Goal: Task Accomplishment & Management: Manage account settings

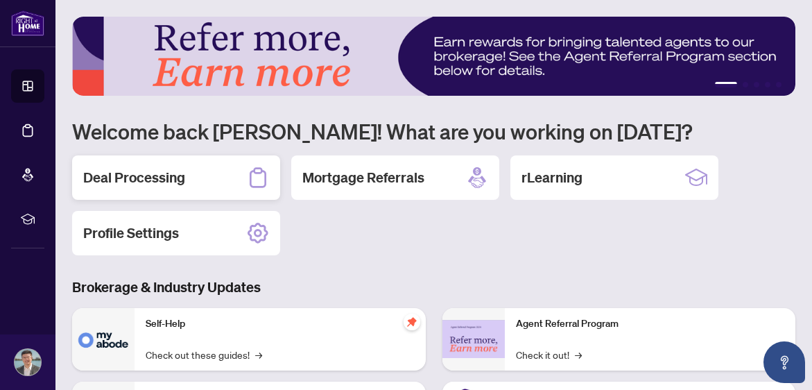
click at [150, 175] on h2 "Deal Processing" at bounding box center [134, 177] width 102 height 19
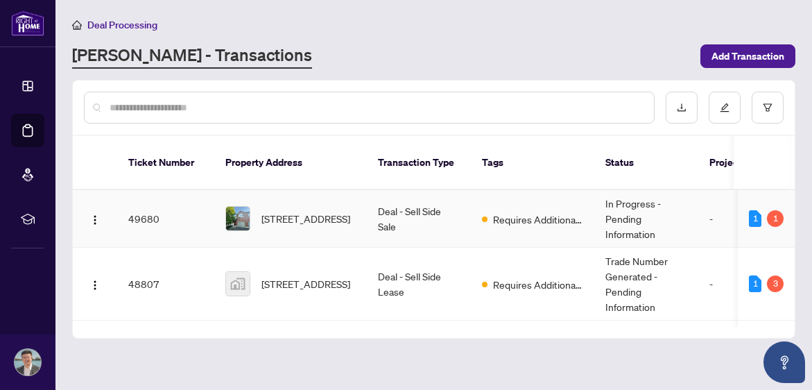
click at [410, 207] on td "Deal - Sell Side Sale" at bounding box center [419, 219] width 104 height 58
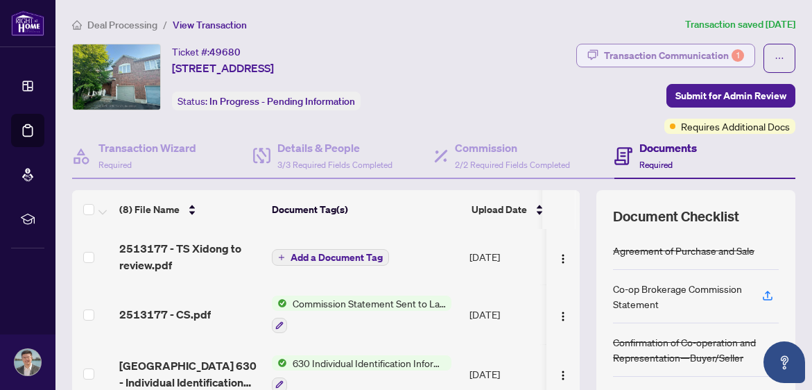
click at [700, 58] on div "Transaction Communication 1" at bounding box center [674, 55] width 140 height 22
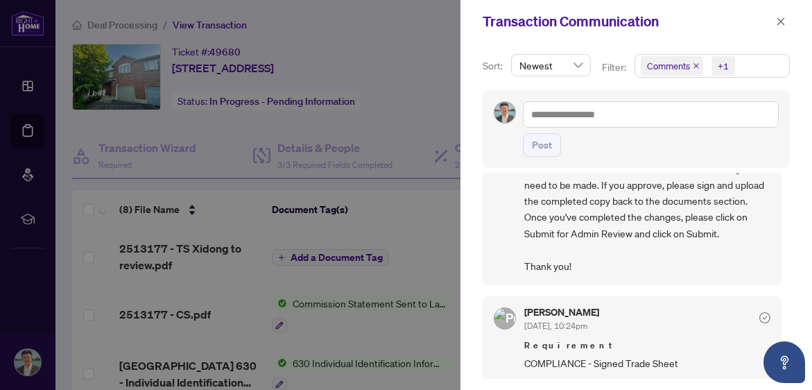
click at [402, 196] on div at bounding box center [406, 195] width 812 height 390
click at [779, 24] on icon "close" at bounding box center [781, 21] width 8 height 8
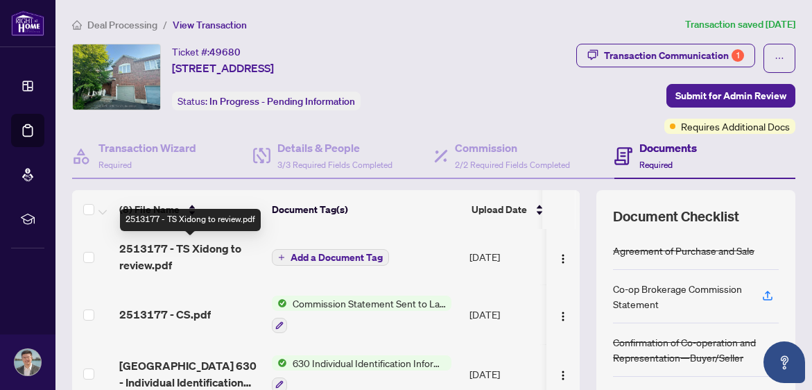
click at [200, 255] on span "2513177 - TS Xidong to review.pdf" at bounding box center [189, 256] width 141 height 33
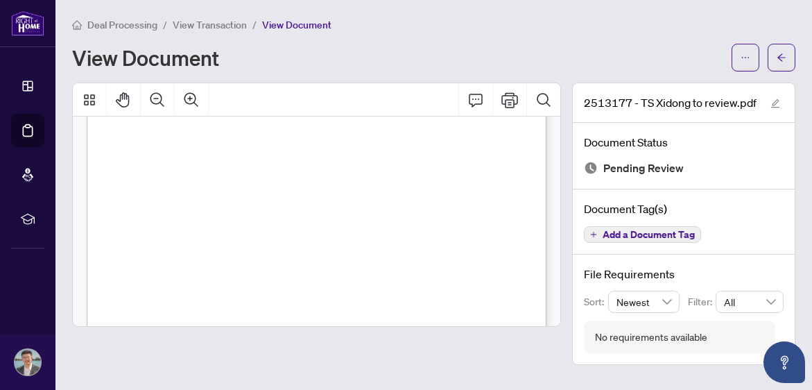
scroll to position [195, 0]
click at [750, 57] on button "button" at bounding box center [746, 58] width 28 height 28
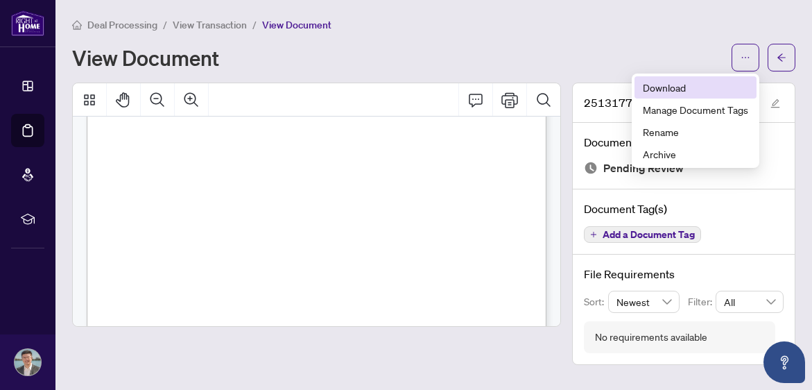
click at [684, 86] on span "Download" at bounding box center [695, 87] width 105 height 15
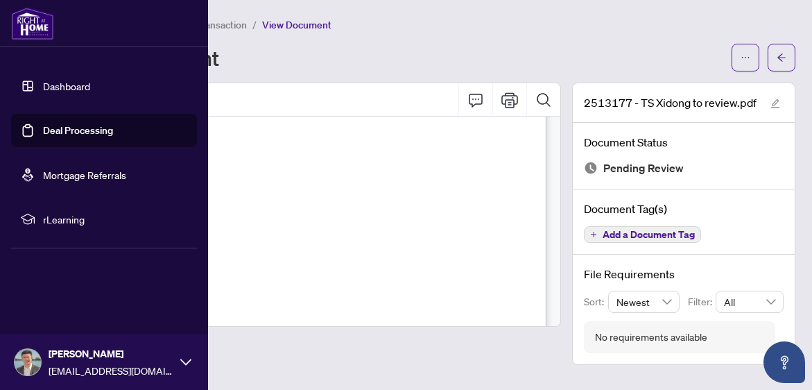
click at [27, 31] on img at bounding box center [32, 23] width 43 height 33
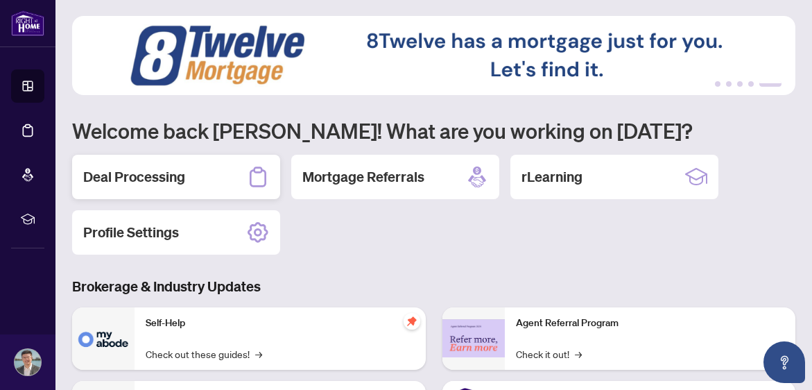
scroll to position [3, 0]
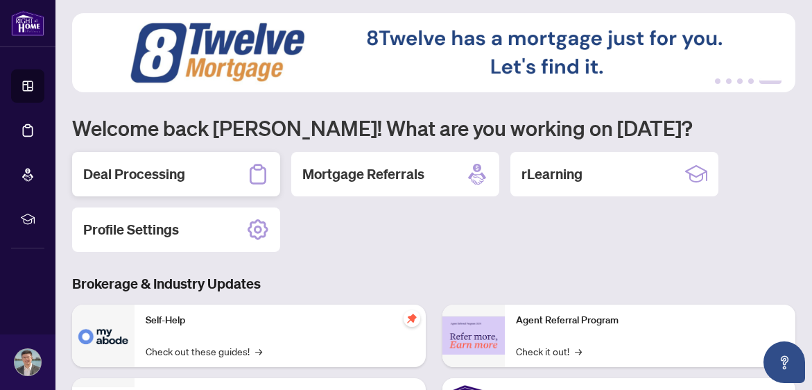
click at [196, 166] on div "Deal Processing" at bounding box center [176, 174] width 208 height 44
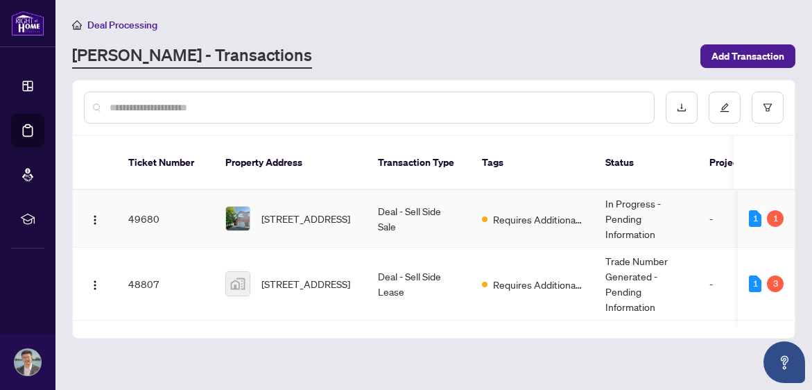
click at [453, 205] on td "Deal - Sell Side Sale" at bounding box center [419, 219] width 104 height 58
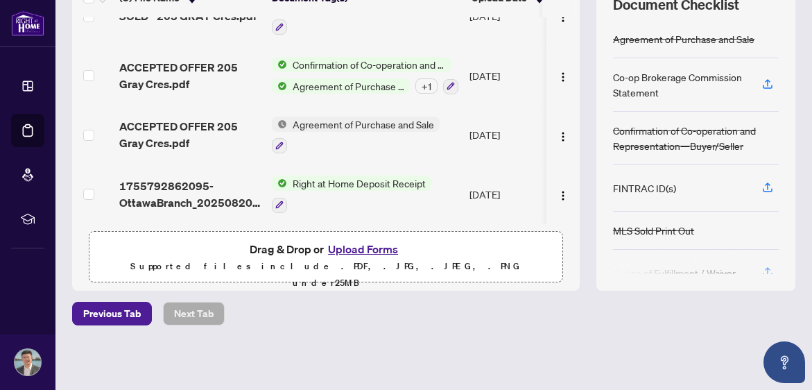
click at [351, 248] on button "Upload Forms" at bounding box center [363, 249] width 78 height 18
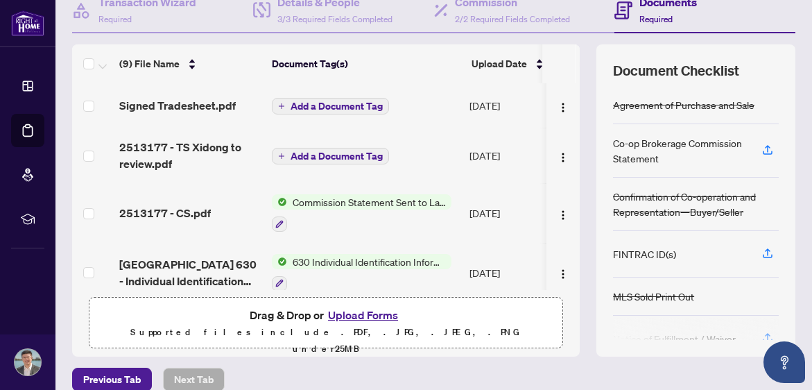
scroll to position [105, 0]
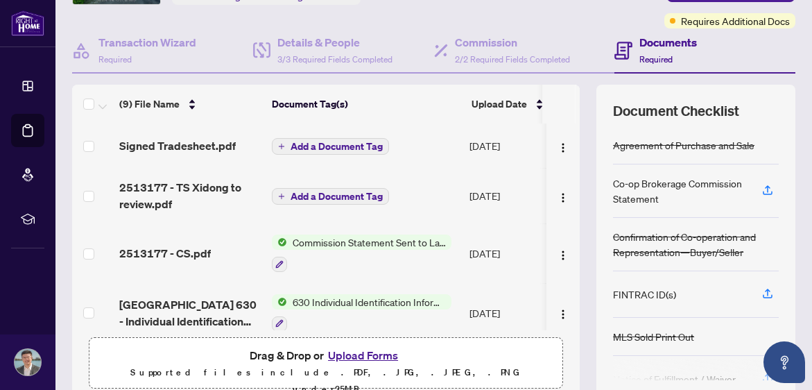
click at [334, 145] on span "Add a Document Tag" at bounding box center [337, 146] width 92 height 10
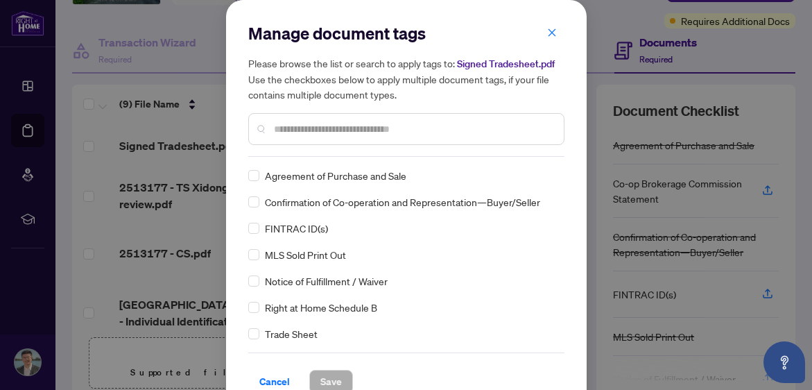
click at [361, 145] on div "Manage document tags Please browse the list or search to apply tags to: Signed …" at bounding box center [406, 89] width 316 height 135
click at [360, 128] on input "text" at bounding box center [413, 128] width 279 height 15
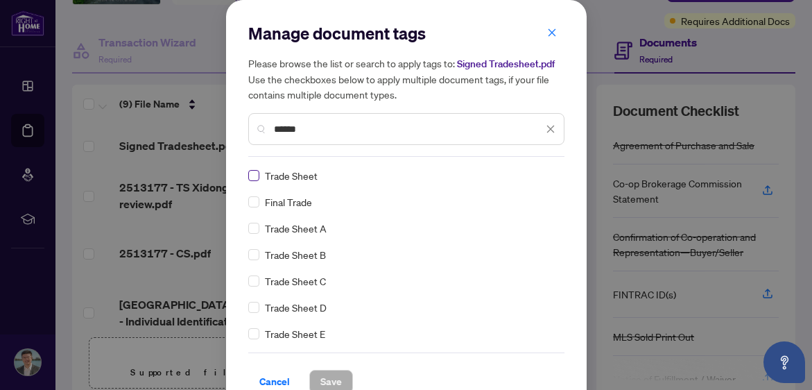
type input "*****"
click at [330, 373] on span "Save" at bounding box center [330, 381] width 21 height 22
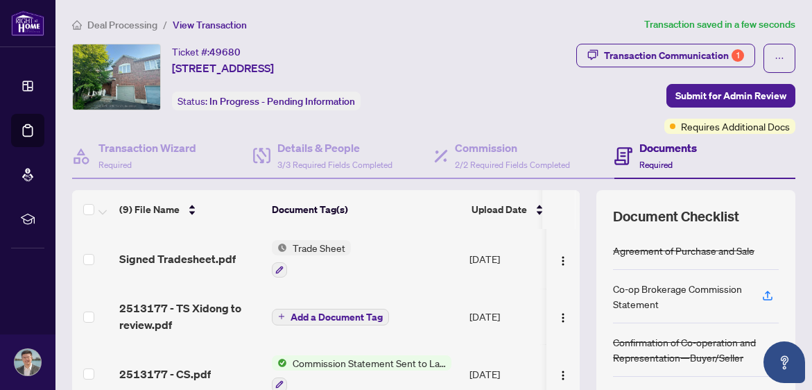
scroll to position [0, 0]
click at [711, 94] on span "Submit for Admin Review" at bounding box center [730, 96] width 111 height 22
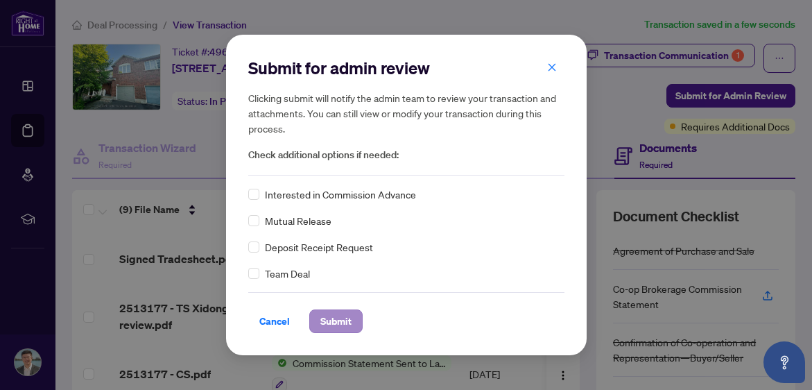
click at [345, 324] on span "Submit" at bounding box center [335, 321] width 31 height 22
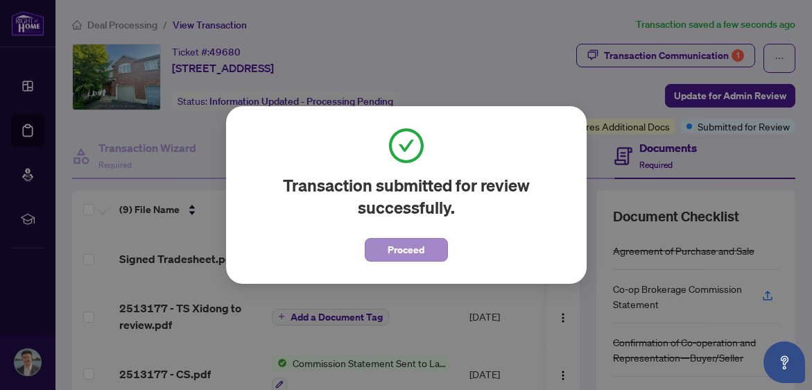
click at [397, 250] on span "Proceed" at bounding box center [406, 250] width 37 height 22
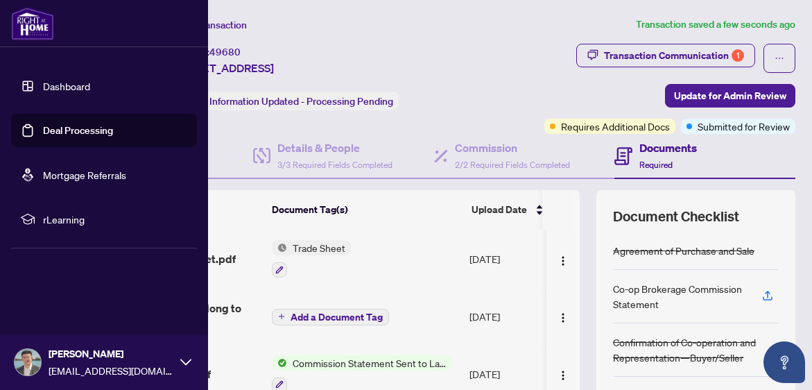
click at [31, 28] on img at bounding box center [32, 23] width 43 height 33
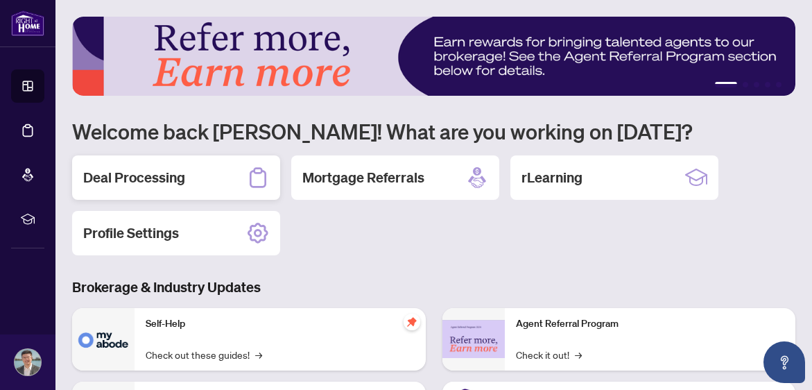
click at [190, 177] on div "Deal Processing" at bounding box center [176, 177] width 208 height 44
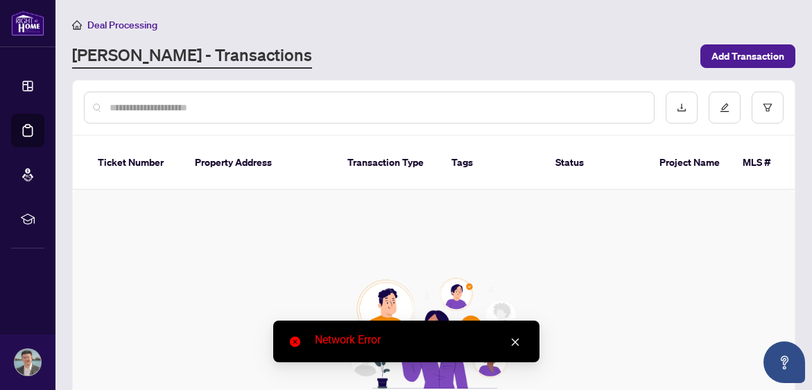
click at [517, 341] on icon "close" at bounding box center [515, 342] width 10 height 10
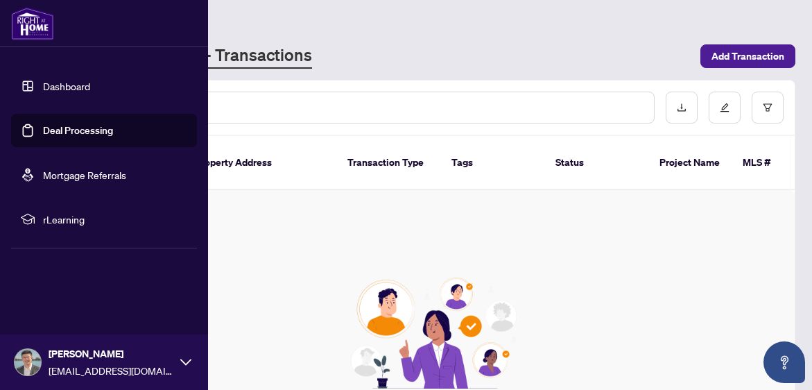
click at [35, 31] on img at bounding box center [32, 23] width 43 height 33
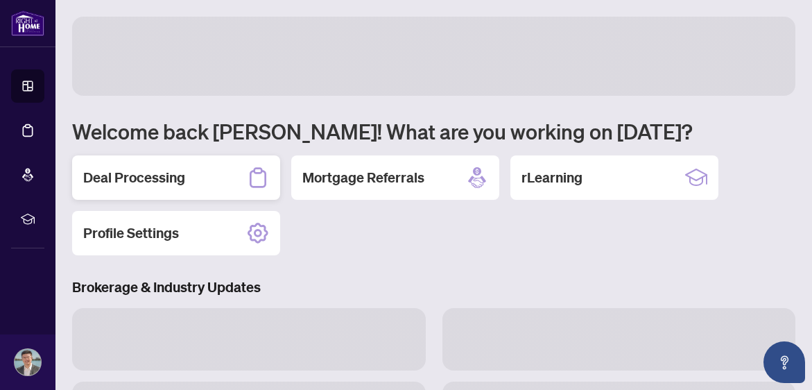
click at [133, 173] on h2 "Deal Processing" at bounding box center [134, 177] width 102 height 19
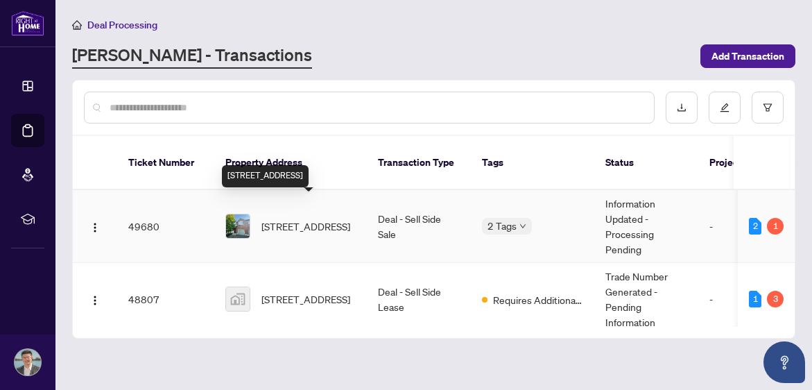
click at [350, 218] on span "[STREET_ADDRESS]" at bounding box center [305, 225] width 89 height 15
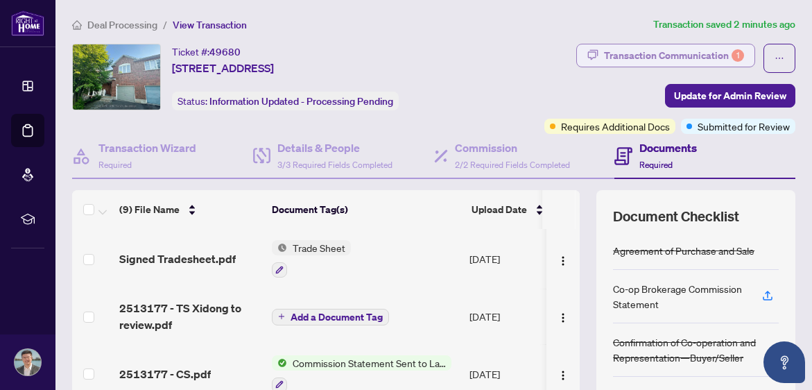
click at [653, 60] on div "Transaction Communication 1" at bounding box center [674, 55] width 140 height 22
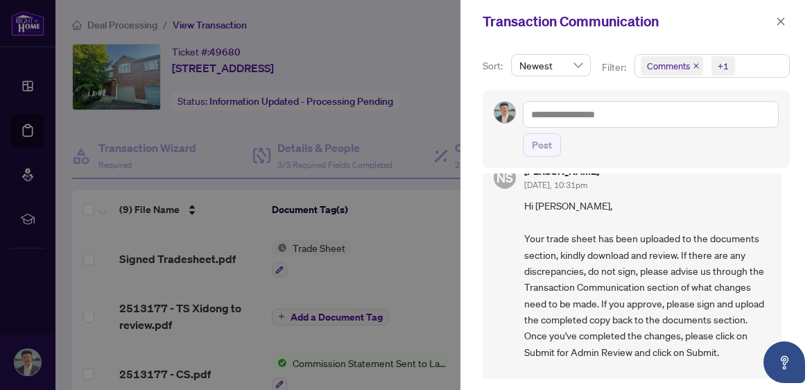
scroll to position [18, 0]
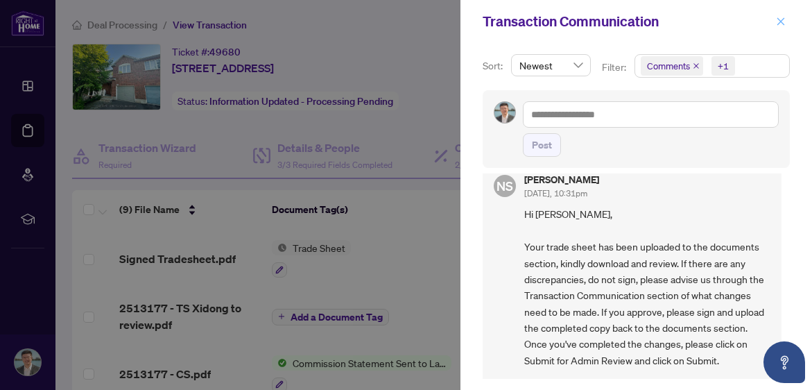
click at [779, 21] on icon "close" at bounding box center [781, 21] width 8 height 8
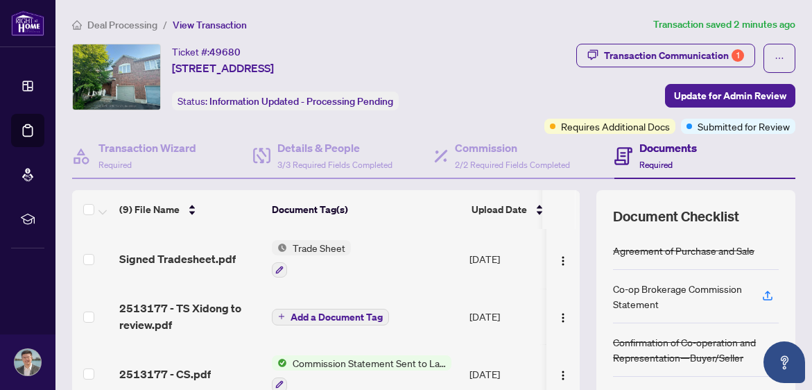
scroll to position [0, 0]
click at [298, 26] on ol "Deal Processing / View Transaction" at bounding box center [360, 25] width 576 height 16
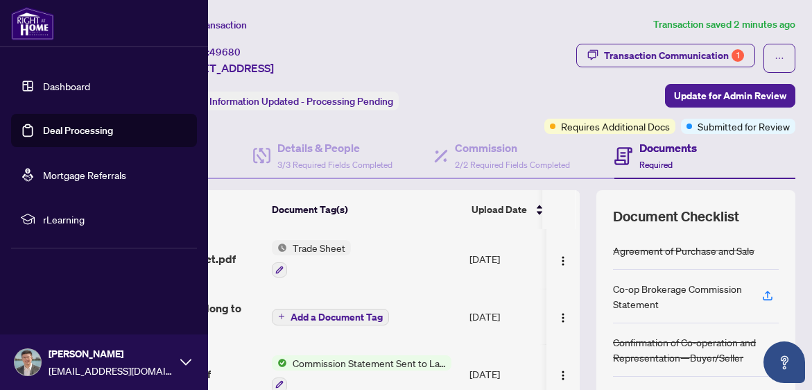
click at [55, 31] on div at bounding box center [104, 23] width 208 height 47
click at [44, 32] on img at bounding box center [32, 23] width 43 height 33
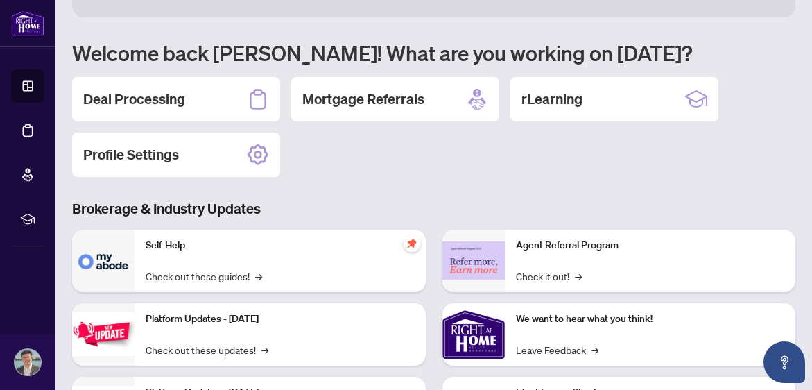
scroll to position [49, 0]
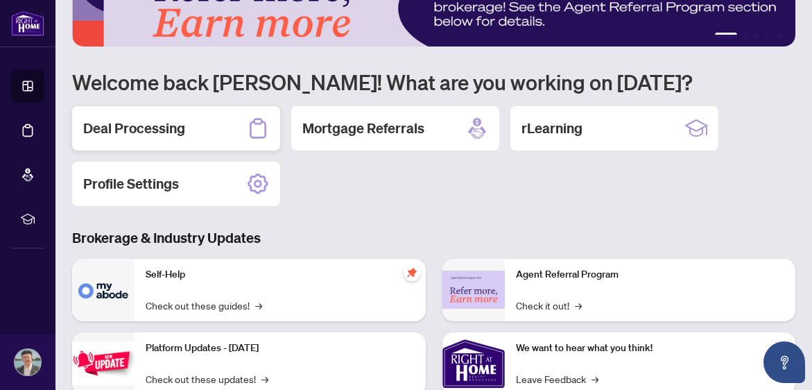
click at [154, 123] on h2 "Deal Processing" at bounding box center [134, 128] width 102 height 19
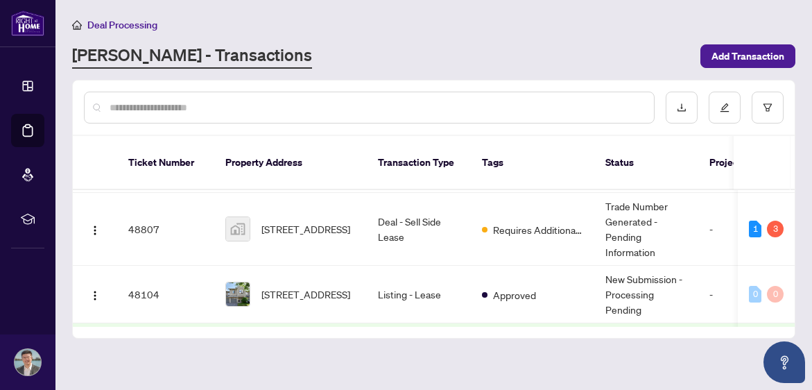
scroll to position [74, 0]
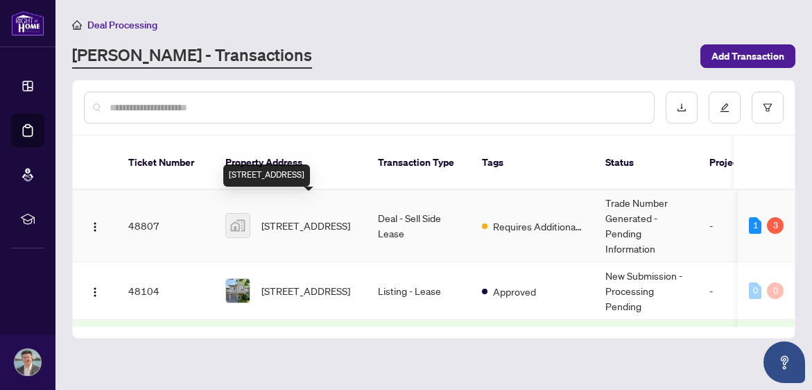
click at [347, 218] on span "[STREET_ADDRESS]" at bounding box center [305, 225] width 89 height 15
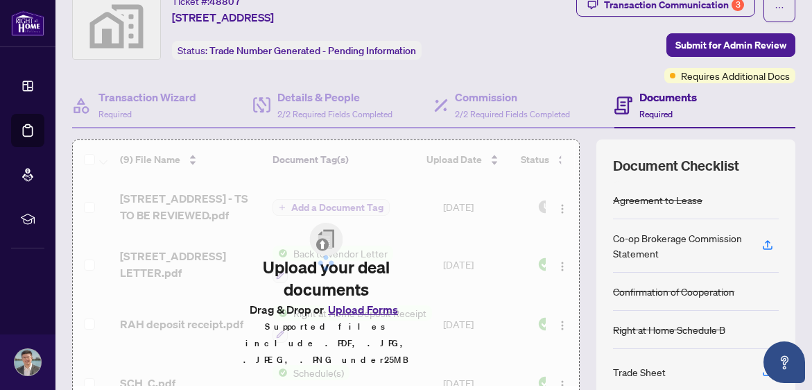
scroll to position [28, 0]
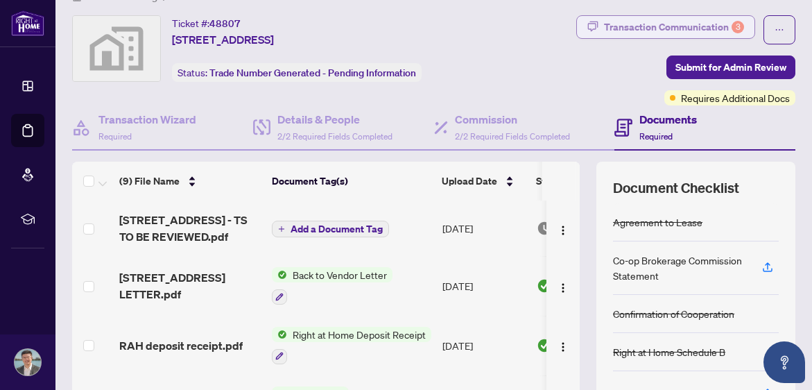
click at [659, 28] on div "Transaction Communication 3" at bounding box center [674, 27] width 140 height 22
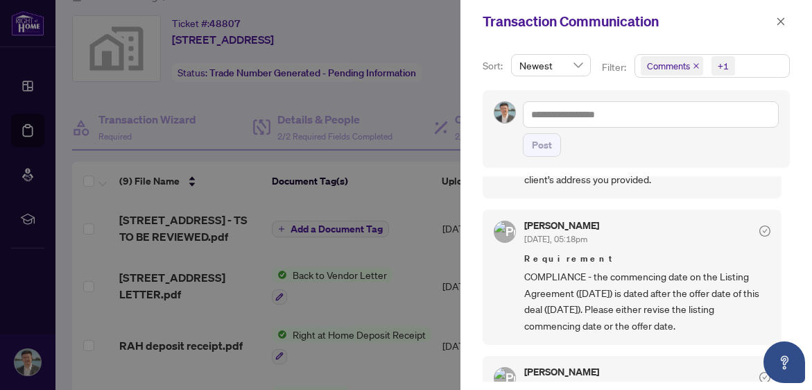
scroll to position [366, 0]
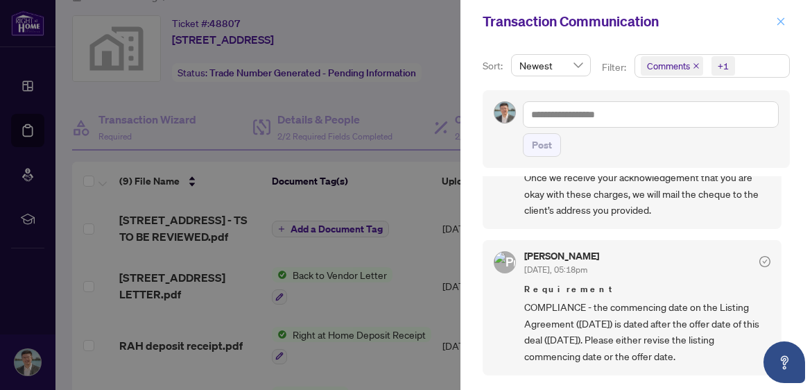
click at [779, 19] on icon "close" at bounding box center [781, 21] width 8 height 8
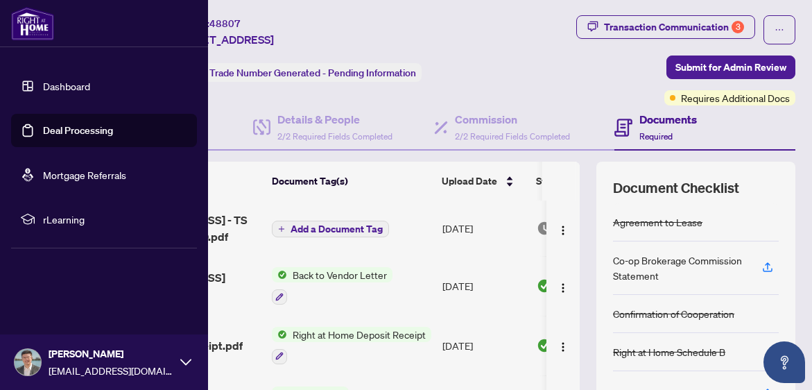
click at [34, 28] on img at bounding box center [32, 23] width 43 height 33
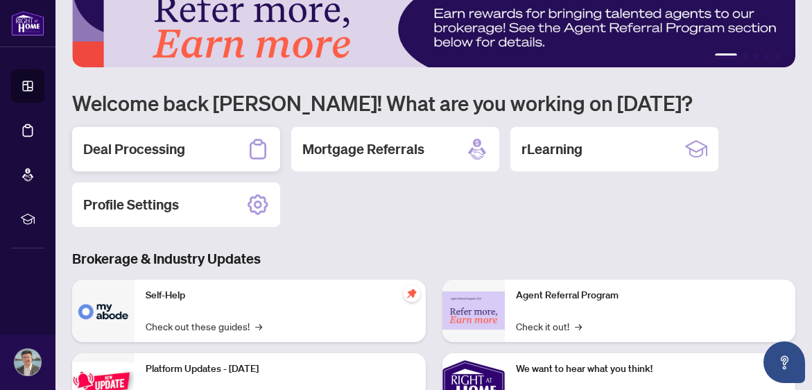
click at [98, 146] on h2 "Deal Processing" at bounding box center [134, 148] width 102 height 19
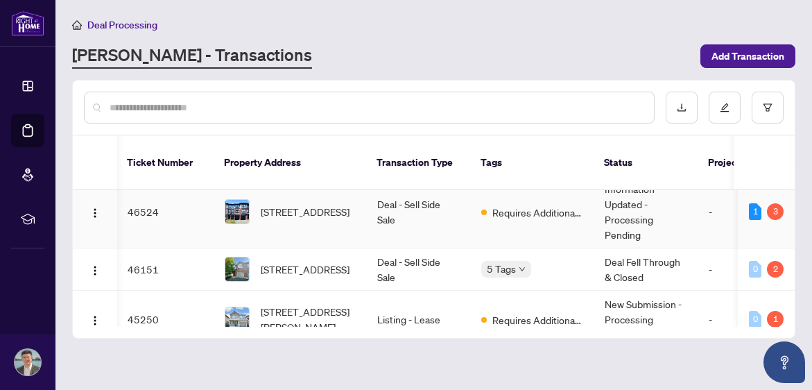
scroll to position [0, 1]
click at [350, 261] on span "[STREET_ADDRESS]" at bounding box center [305, 268] width 89 height 15
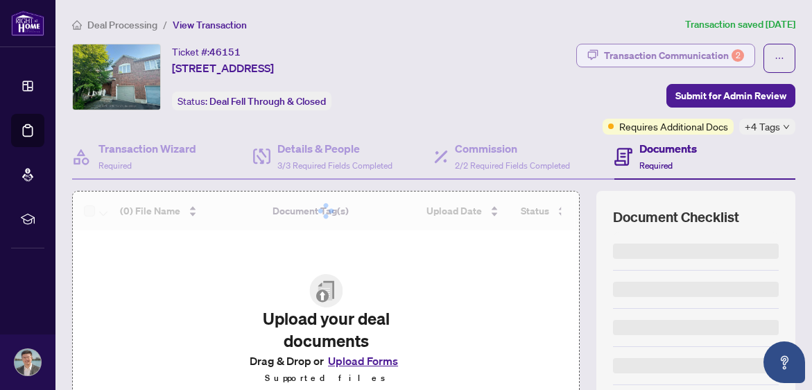
click at [674, 55] on div "Transaction Communication 2" at bounding box center [674, 55] width 140 height 22
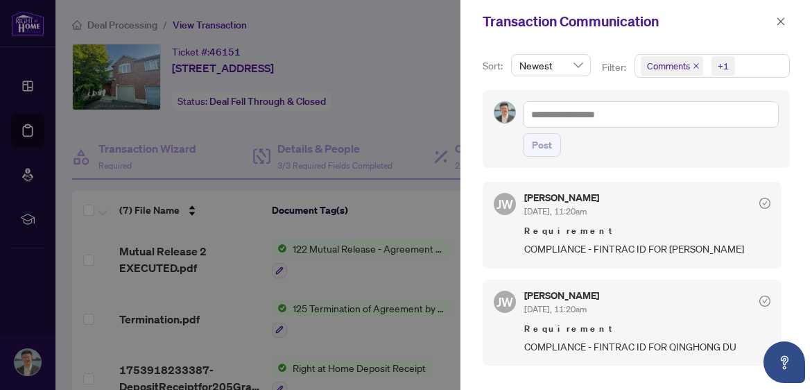
scroll to position [3, 0]
click at [779, 19] on icon "close" at bounding box center [781, 22] width 10 height 10
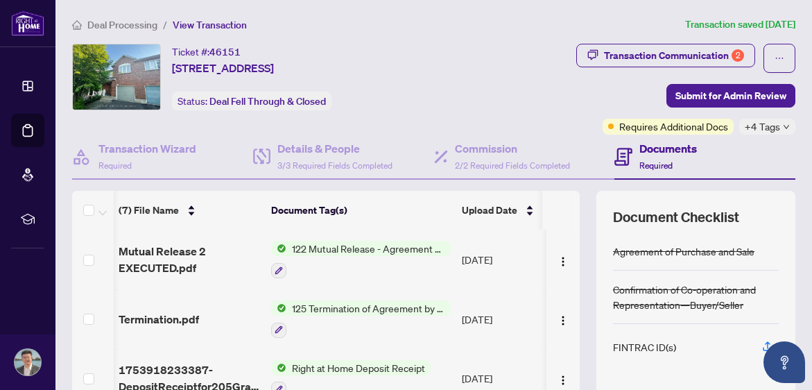
scroll to position [0, 0]
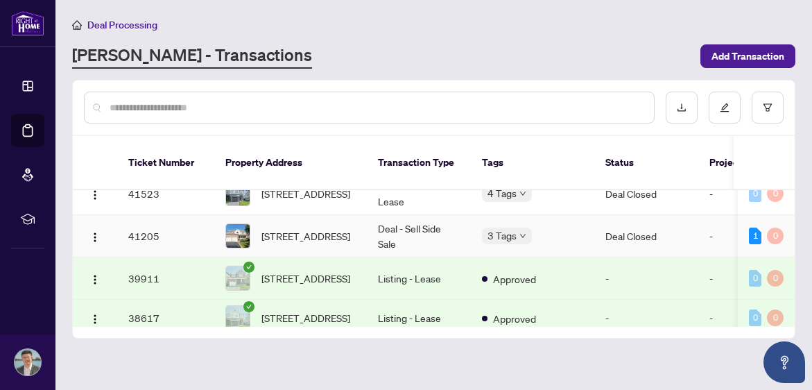
click at [445, 228] on td "Deal - Sell Side Sale" at bounding box center [419, 236] width 104 height 42
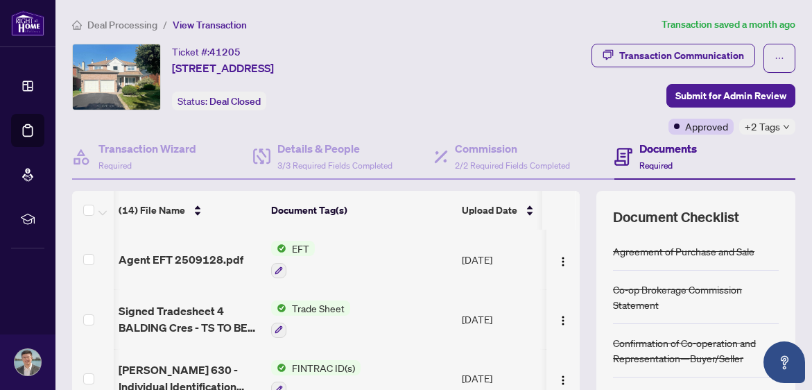
scroll to position [0, 1]
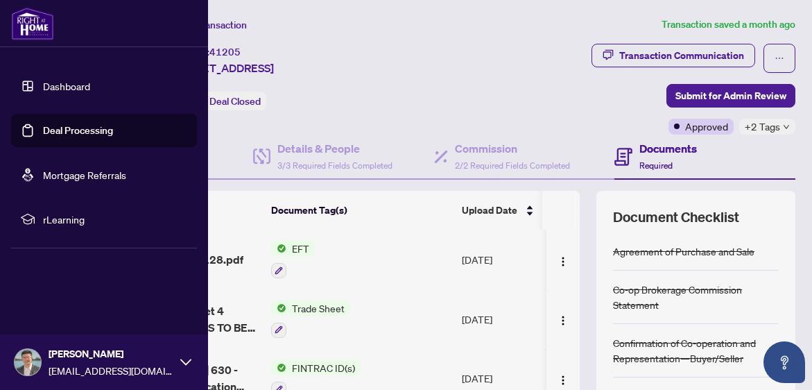
click at [33, 24] on img at bounding box center [32, 23] width 43 height 33
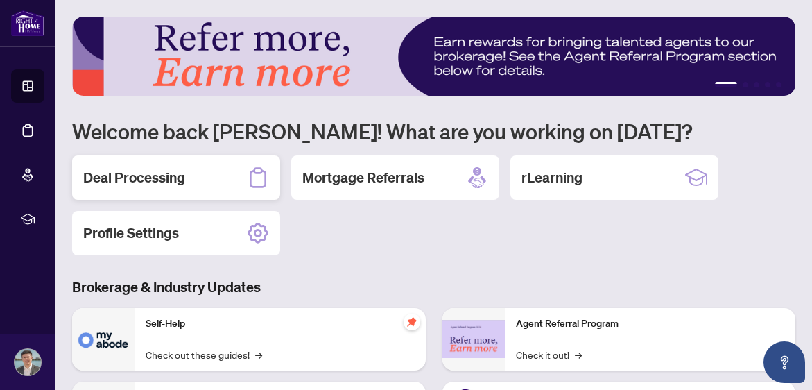
click at [162, 173] on h2 "Deal Processing" at bounding box center [134, 177] width 102 height 19
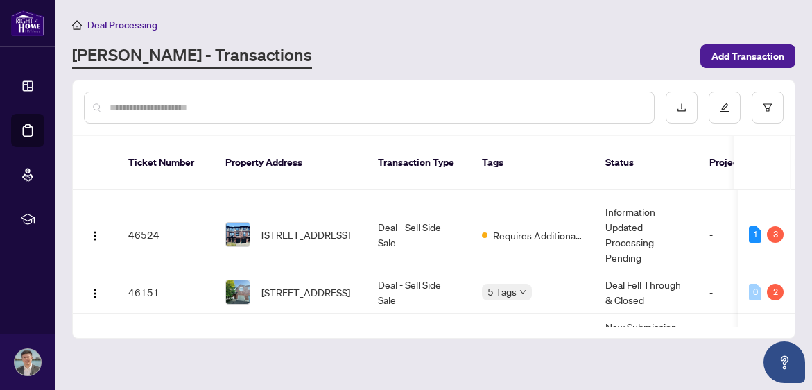
scroll to position [327, 0]
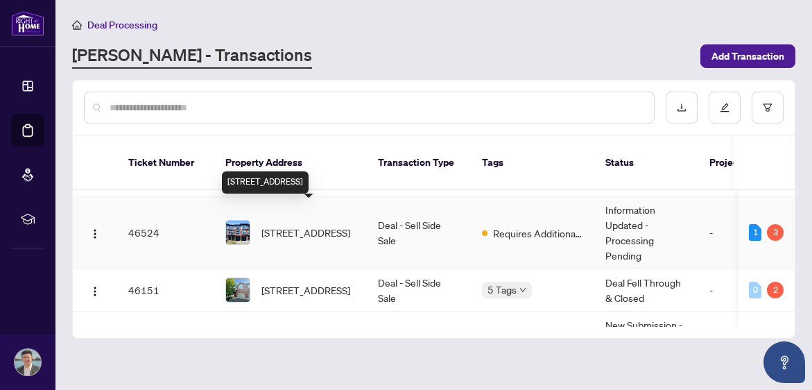
click at [325, 225] on span "[STREET_ADDRESS]" at bounding box center [305, 232] width 89 height 15
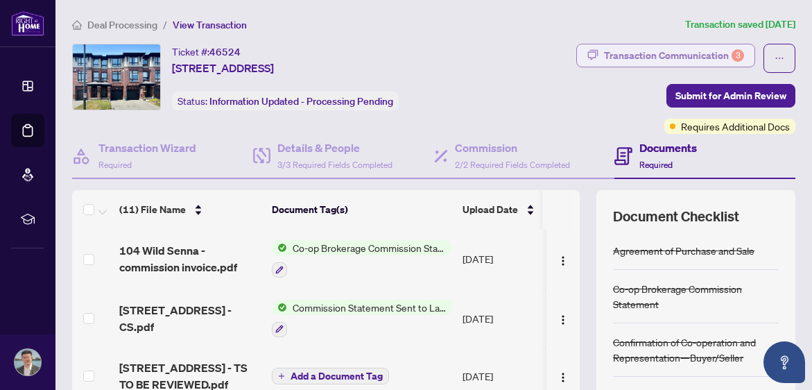
click at [634, 62] on div "Transaction Communication 3" at bounding box center [674, 55] width 140 height 22
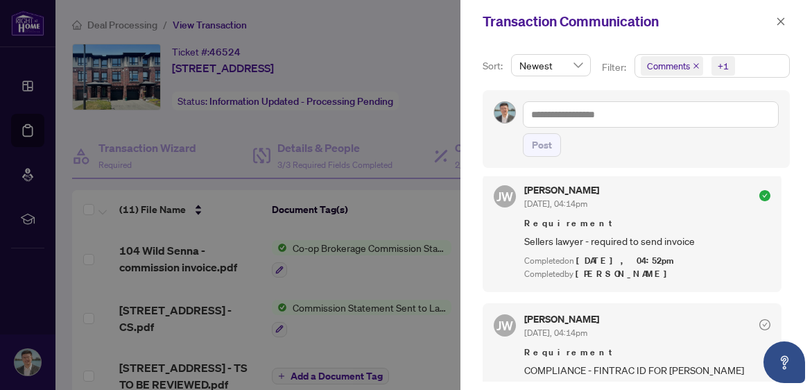
scroll to position [293, 0]
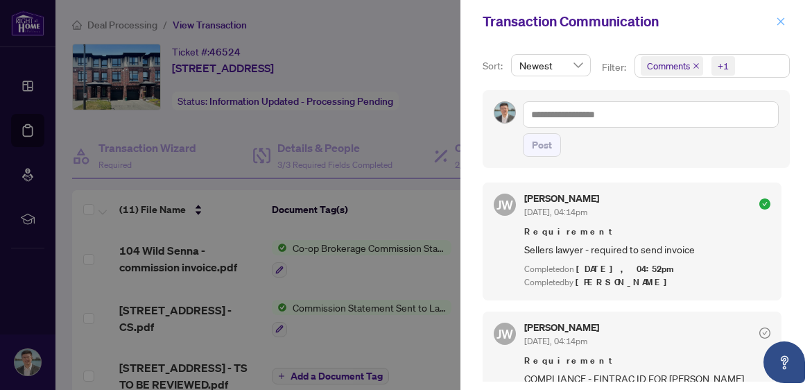
click at [775, 21] on button "button" at bounding box center [781, 21] width 18 height 17
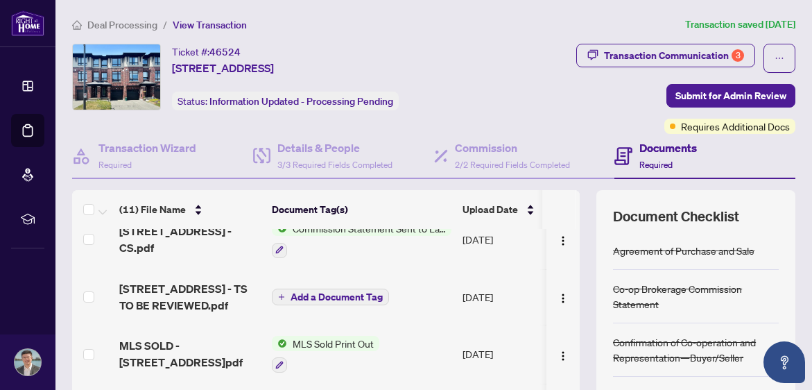
scroll to position [62, 0]
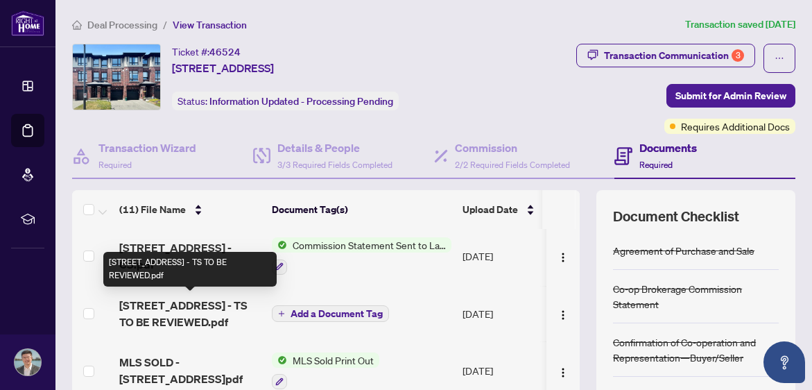
click at [222, 308] on span "[STREET_ADDRESS] - TS TO BE REVIEWED.pdf" at bounding box center [189, 313] width 141 height 33
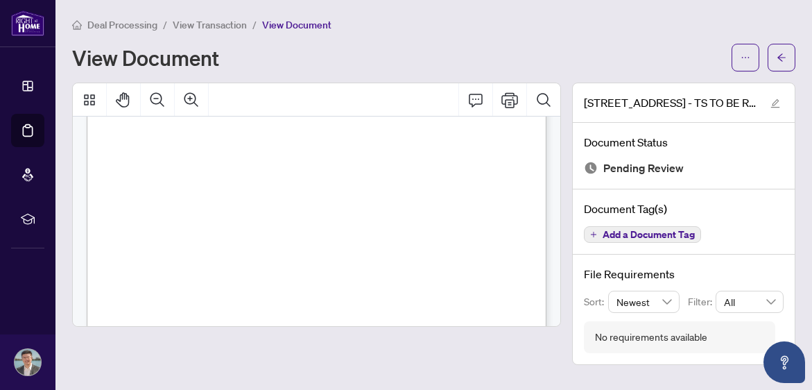
scroll to position [180, 0]
click at [747, 56] on icon "ellipsis" at bounding box center [746, 58] width 10 height 10
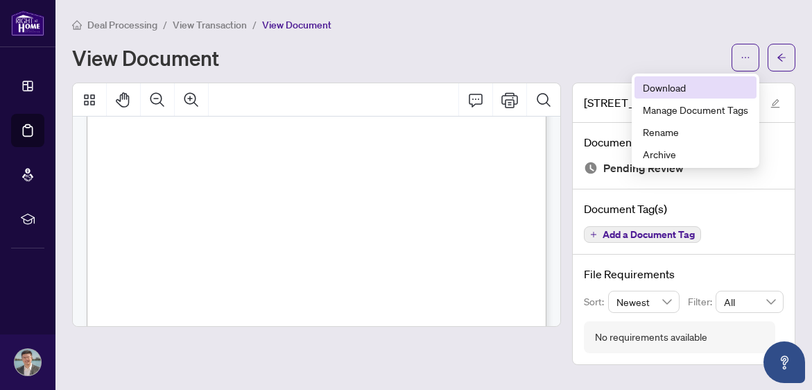
click at [688, 89] on span "Download" at bounding box center [695, 87] width 105 height 15
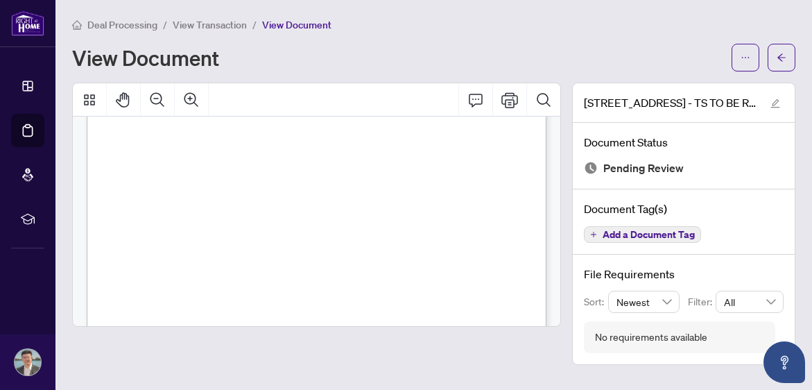
scroll to position [180, 0]
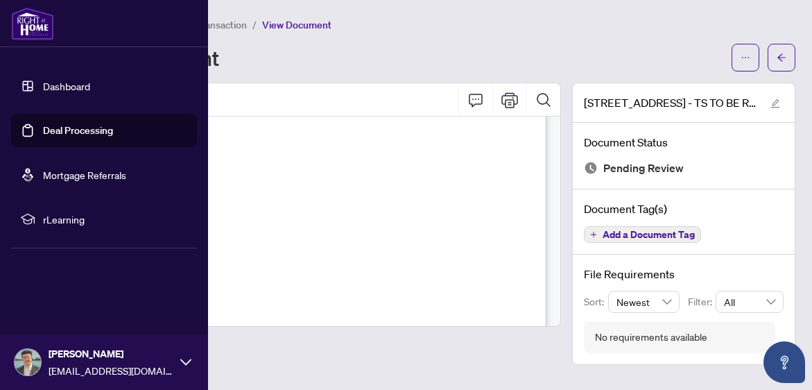
click at [49, 92] on link "Dashboard" at bounding box center [66, 86] width 47 height 12
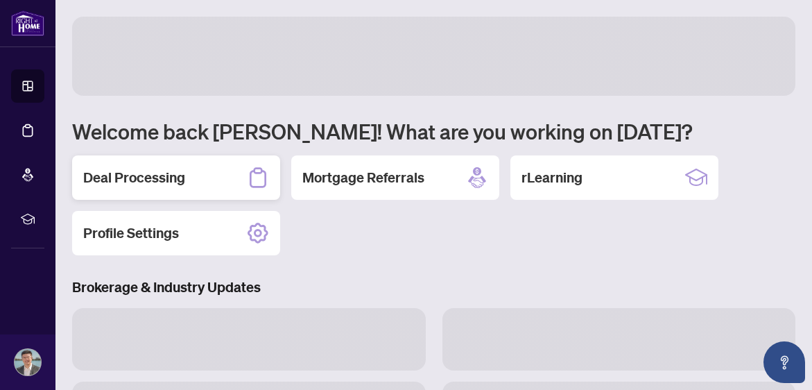
click at [153, 180] on h2 "Deal Processing" at bounding box center [134, 177] width 102 height 19
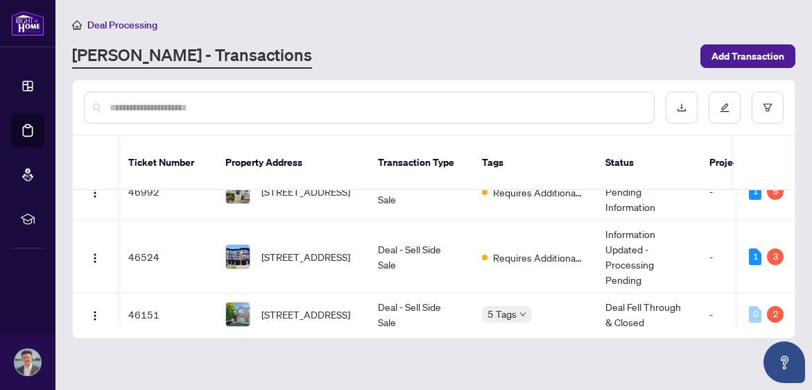
scroll to position [0, 1]
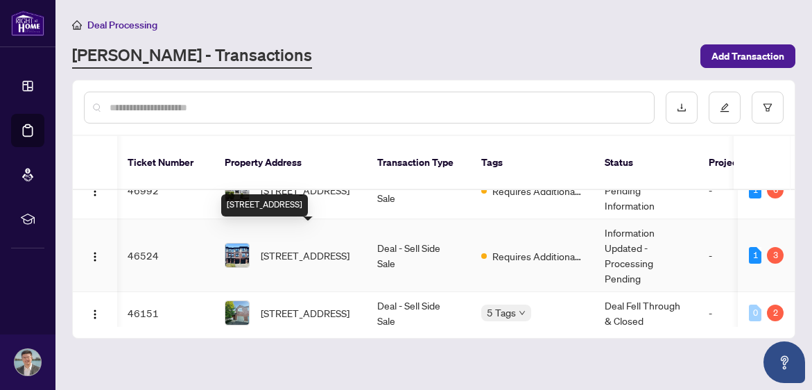
click at [350, 248] on span "[STREET_ADDRESS]" at bounding box center [305, 255] width 89 height 15
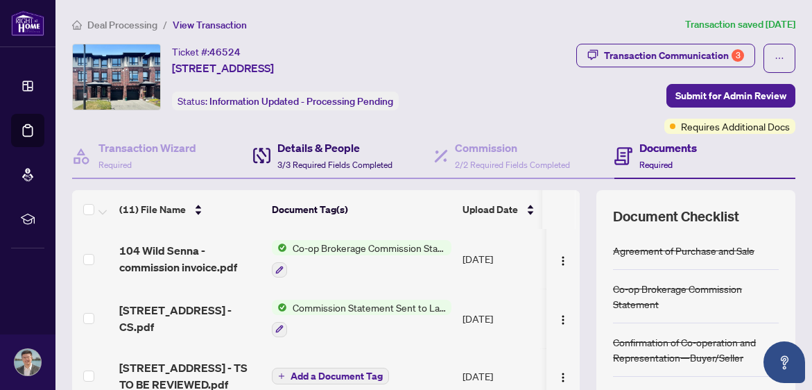
click at [339, 153] on h4 "Details & People" at bounding box center [334, 147] width 115 height 17
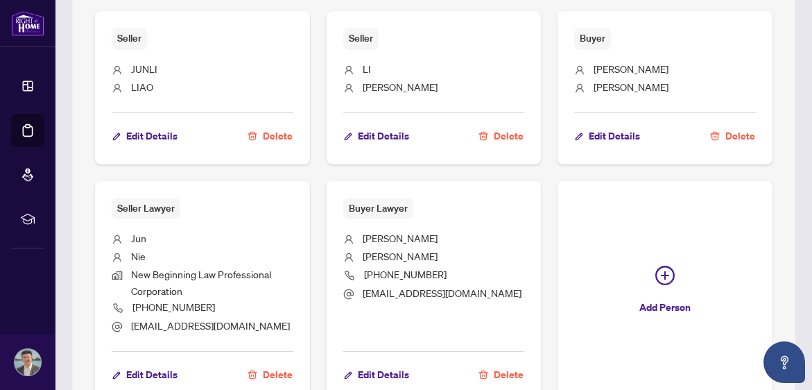
scroll to position [589, 0]
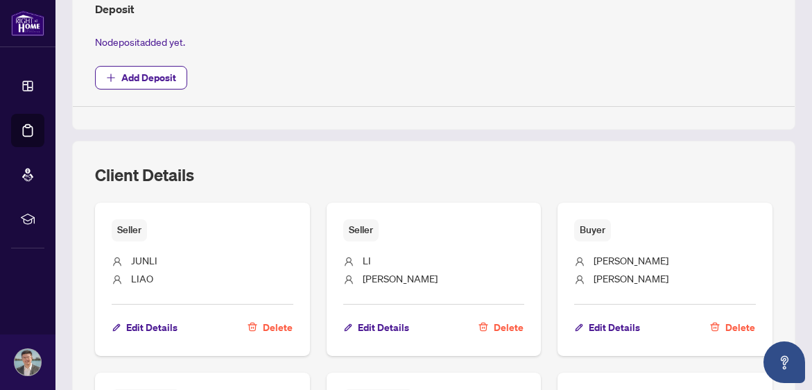
type input "*******"
type input "*"
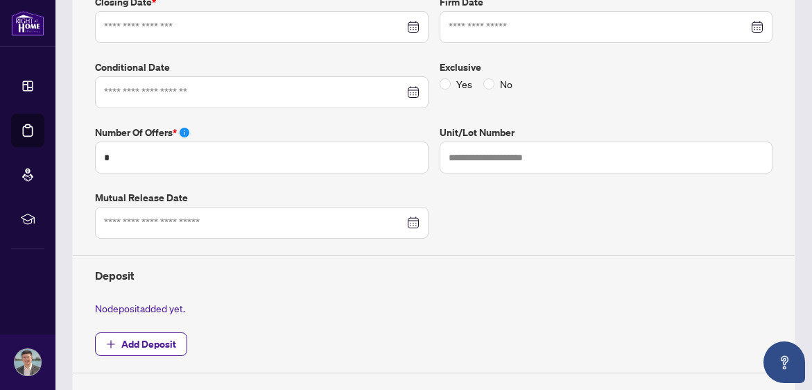
type input "**********"
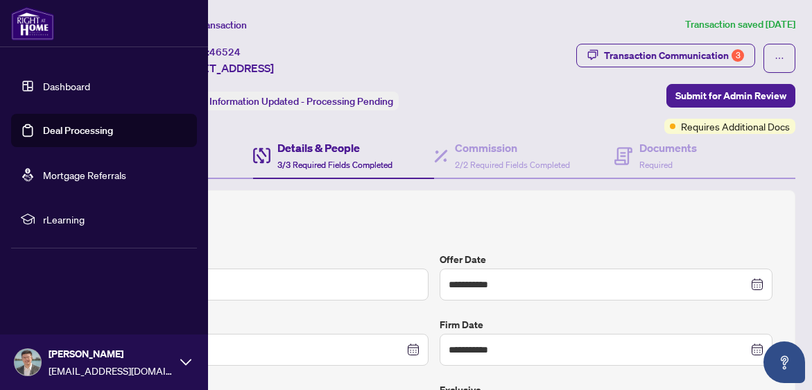
scroll to position [0, 0]
click at [66, 89] on link "Dashboard" at bounding box center [66, 86] width 47 height 12
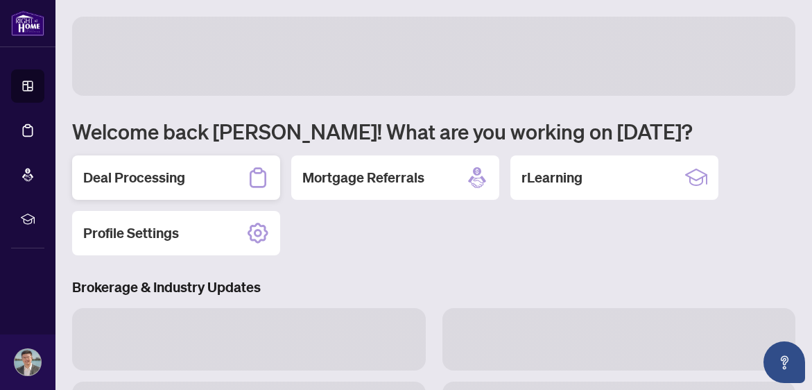
click at [172, 171] on h2 "Deal Processing" at bounding box center [134, 177] width 102 height 19
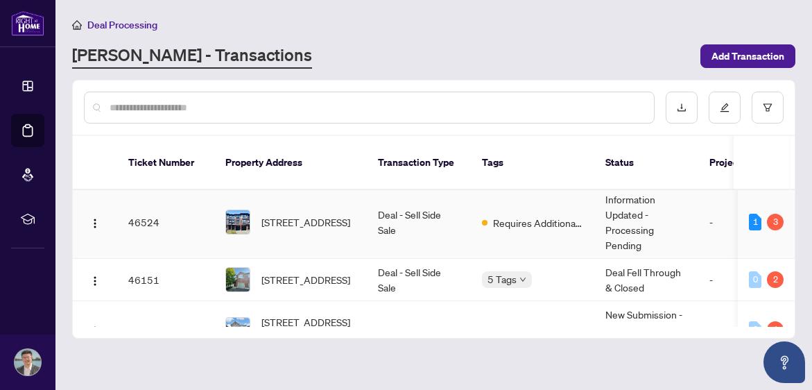
scroll to position [327, 0]
